Goal: Information Seeking & Learning: Learn about a topic

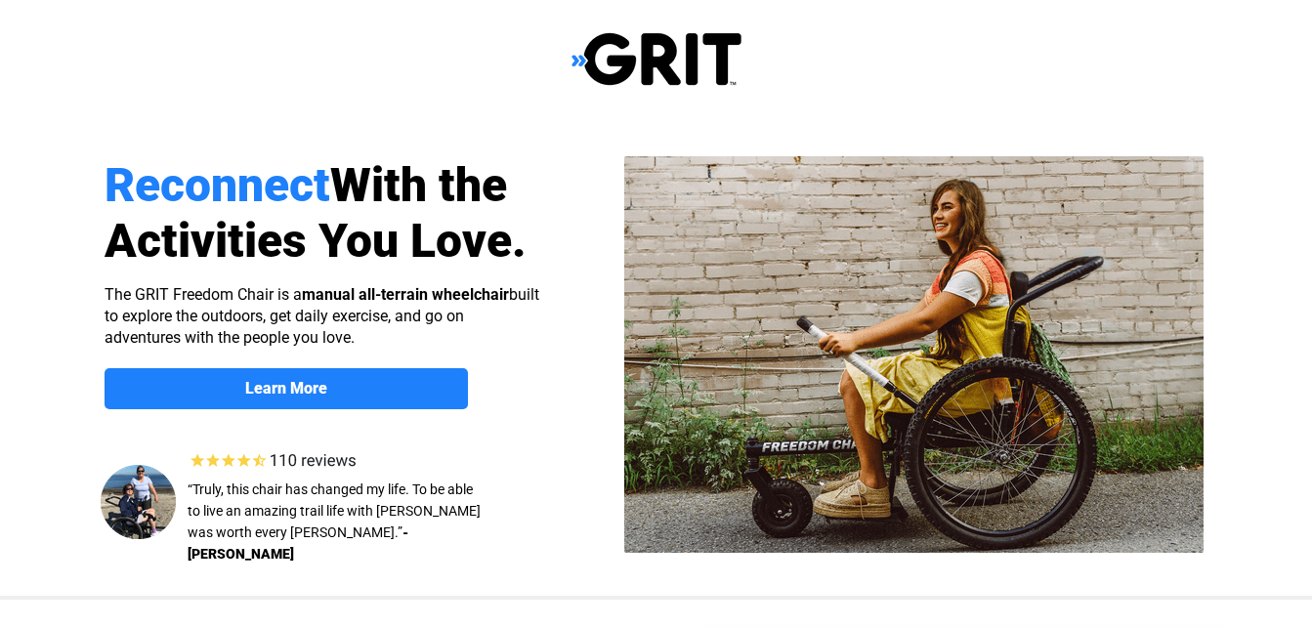
select select "US"
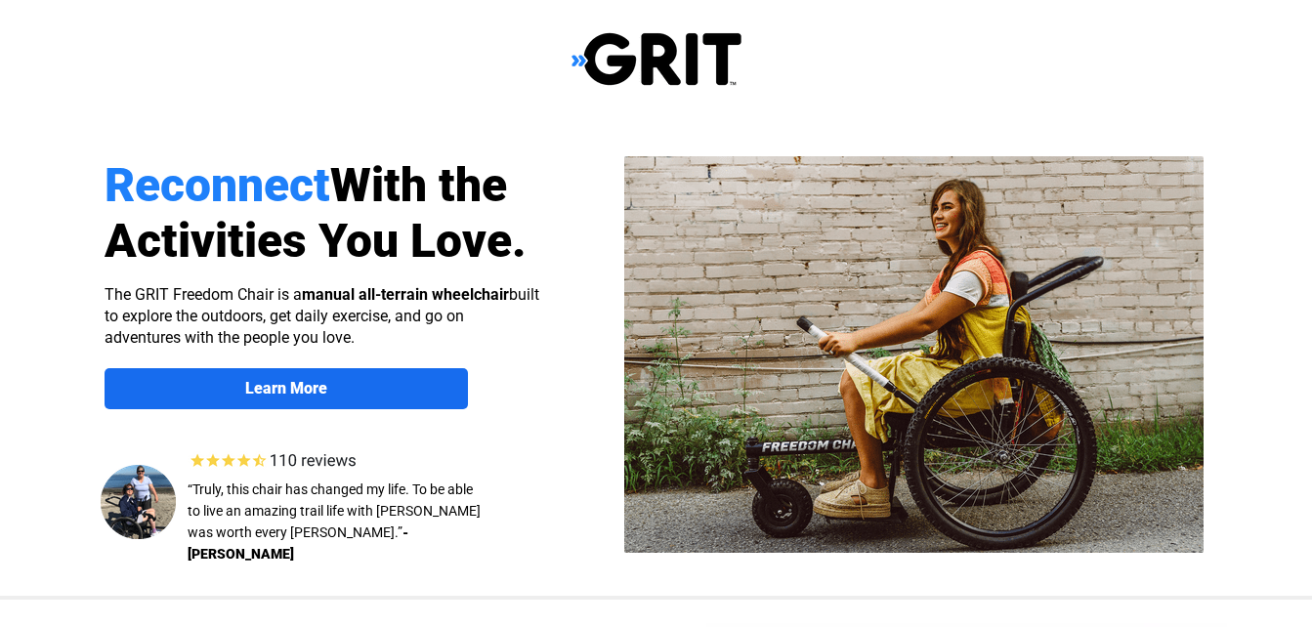
click at [292, 395] on strong "Learn More" at bounding box center [286, 388] width 82 height 19
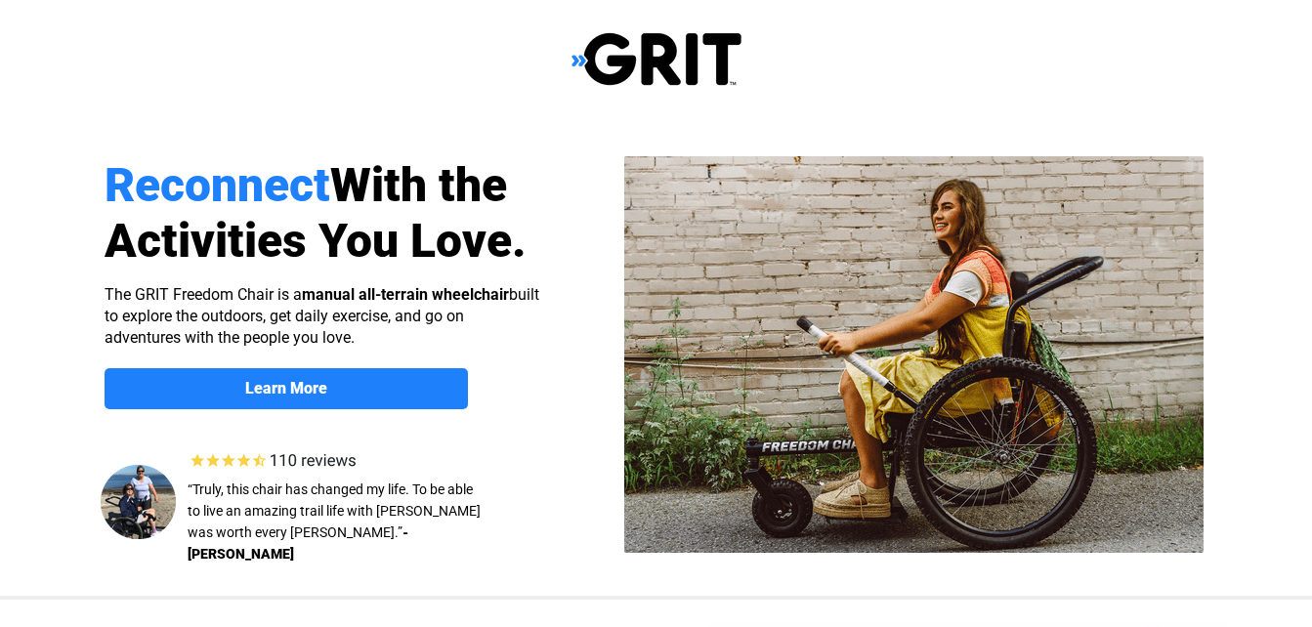
scroll to position [1509, 0]
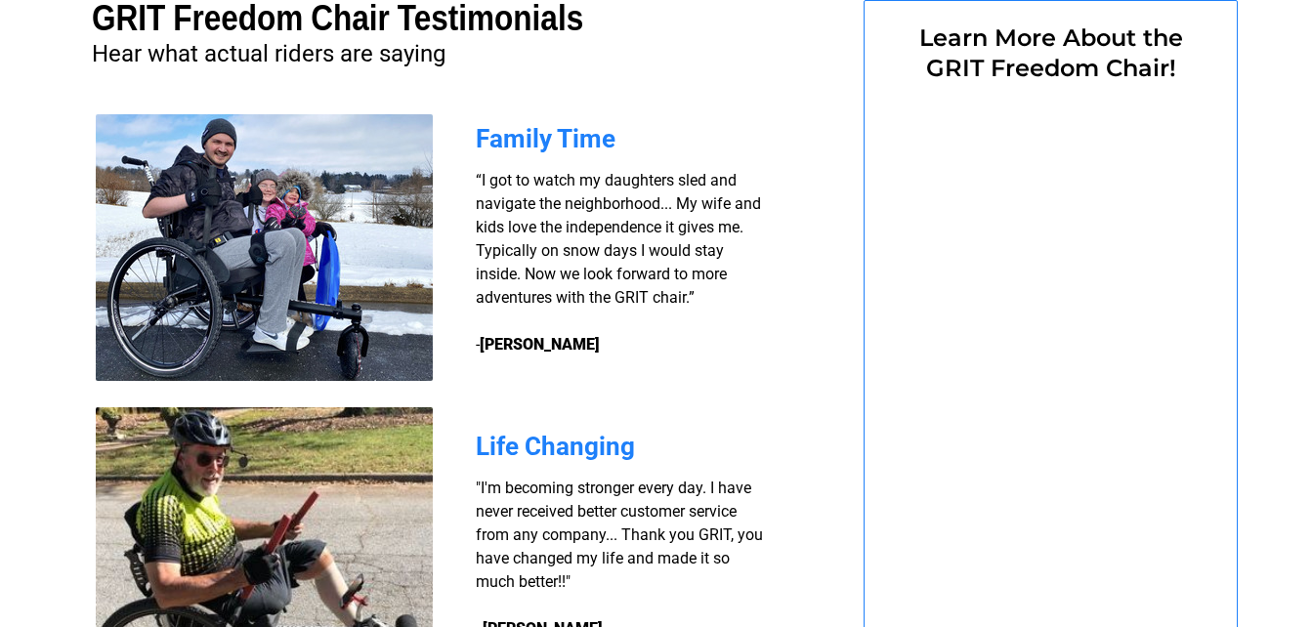
select select "US"
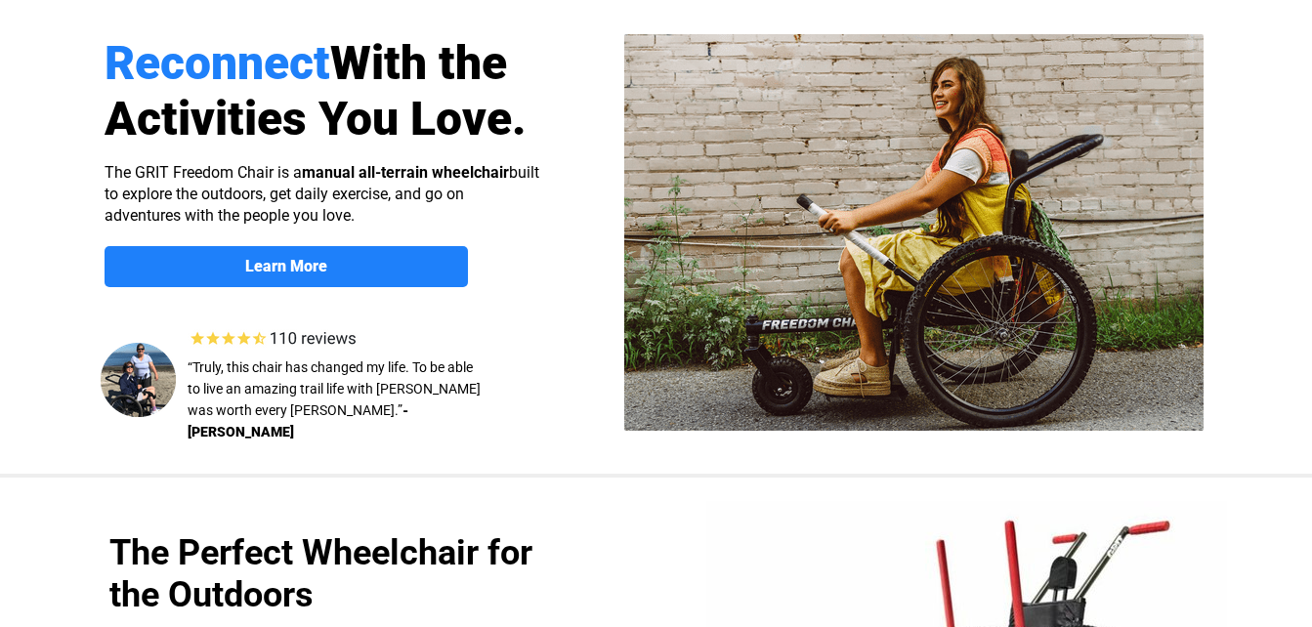
scroll to position [0, 0]
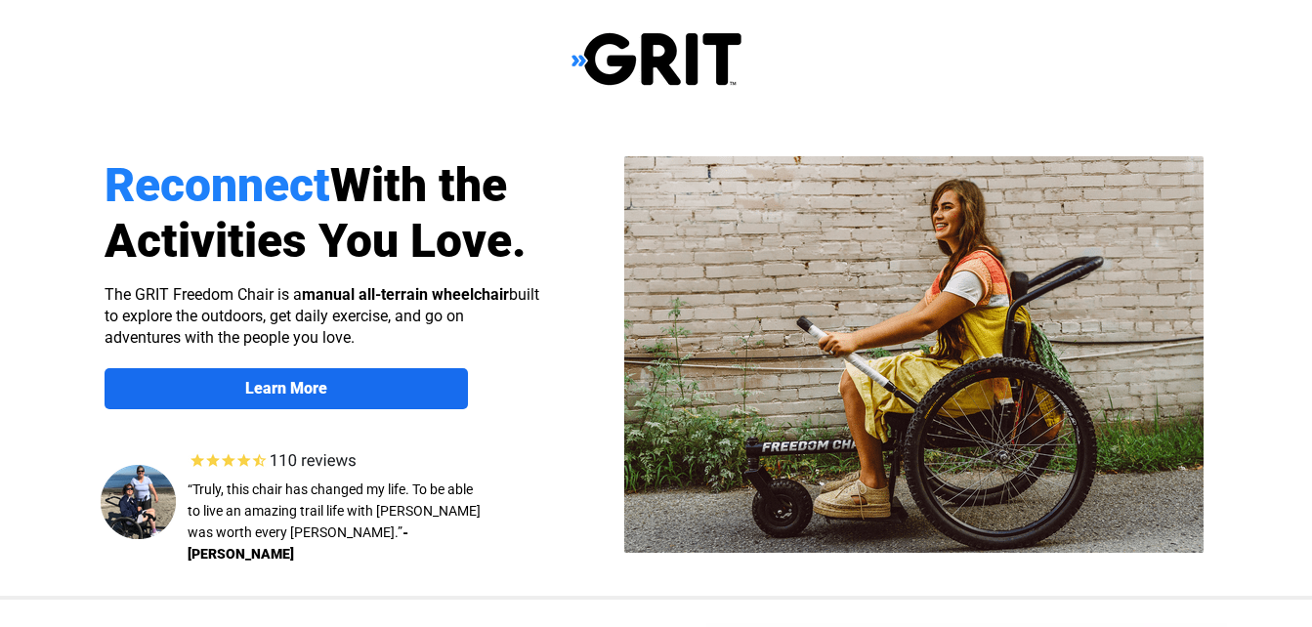
click at [306, 381] on strong "Learn More" at bounding box center [286, 388] width 82 height 19
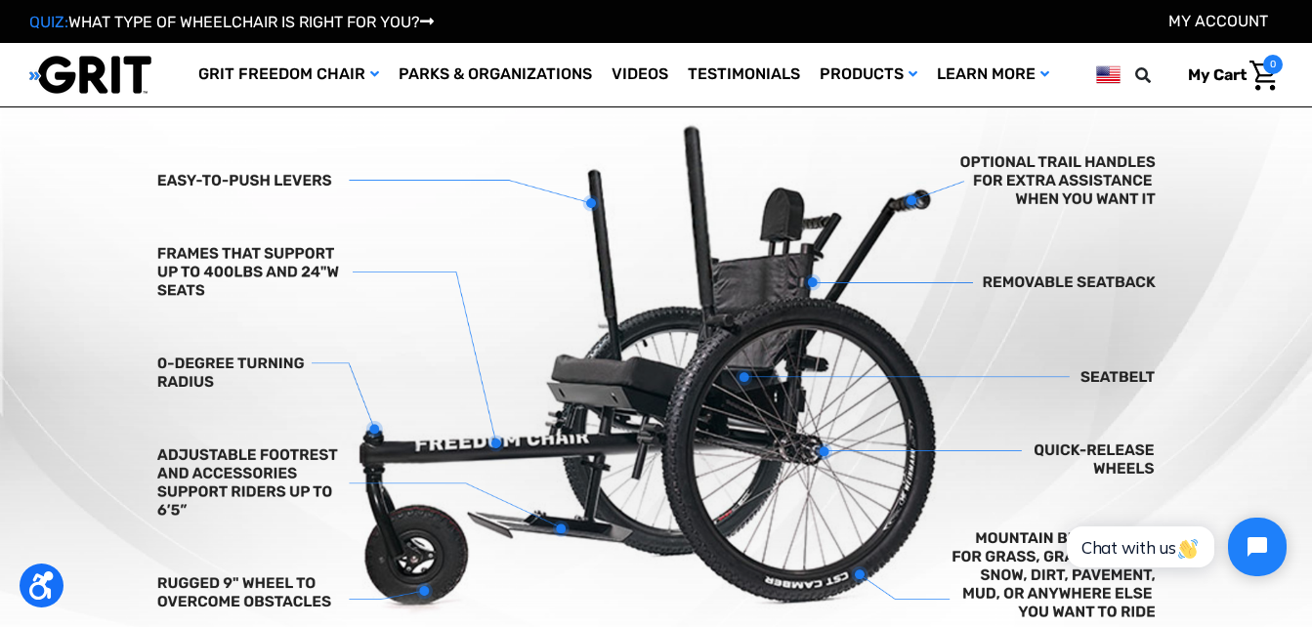
scroll to position [586, 0]
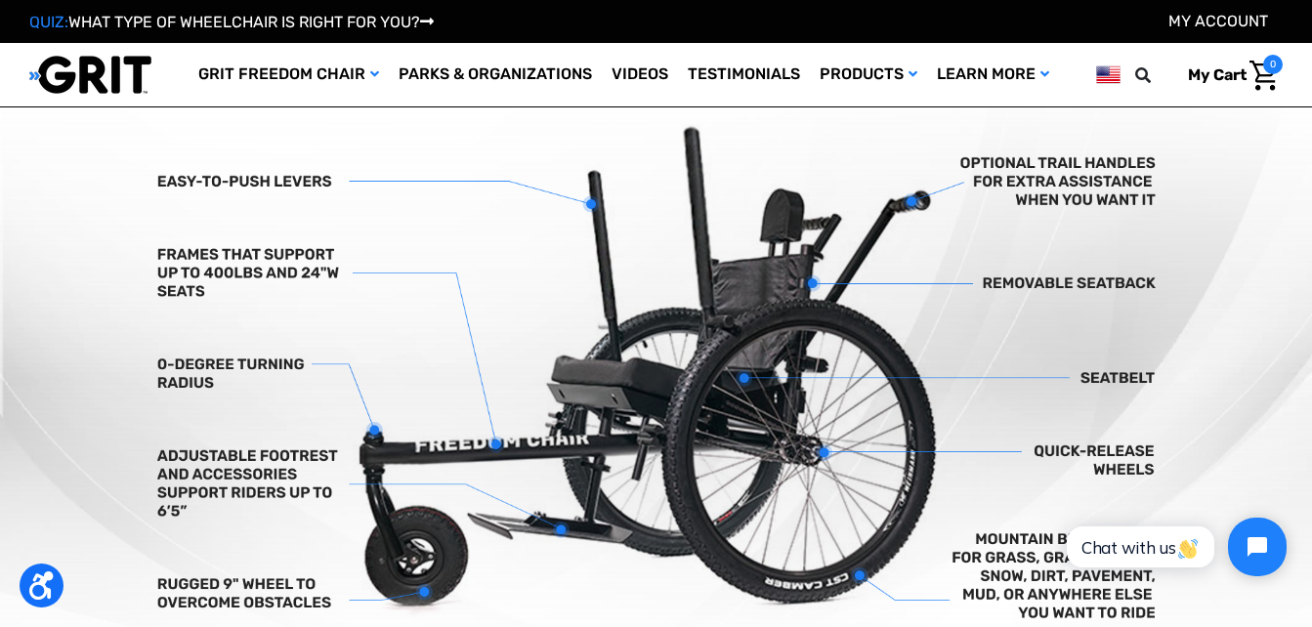
click at [825, 473] on img at bounding box center [656, 377] width 1312 height 615
